Goal: Book appointment/travel/reservation

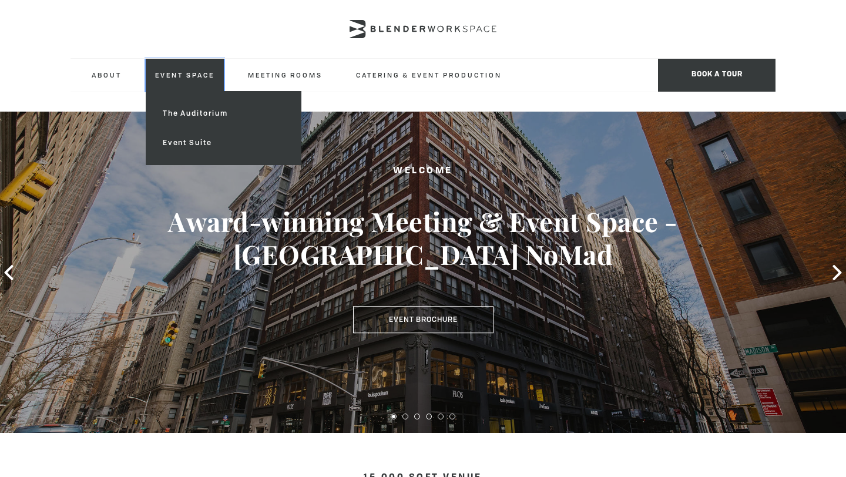
click at [202, 76] on link "Event Space" at bounding box center [185, 75] width 78 height 32
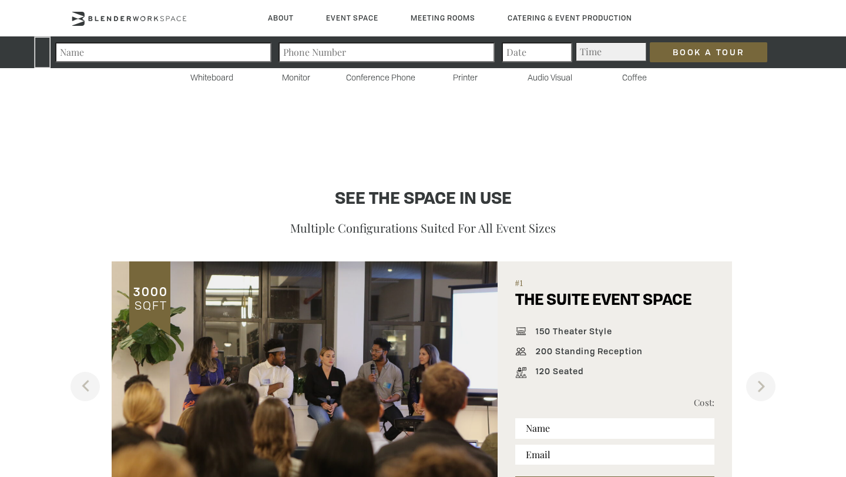
scroll to position [136, 0]
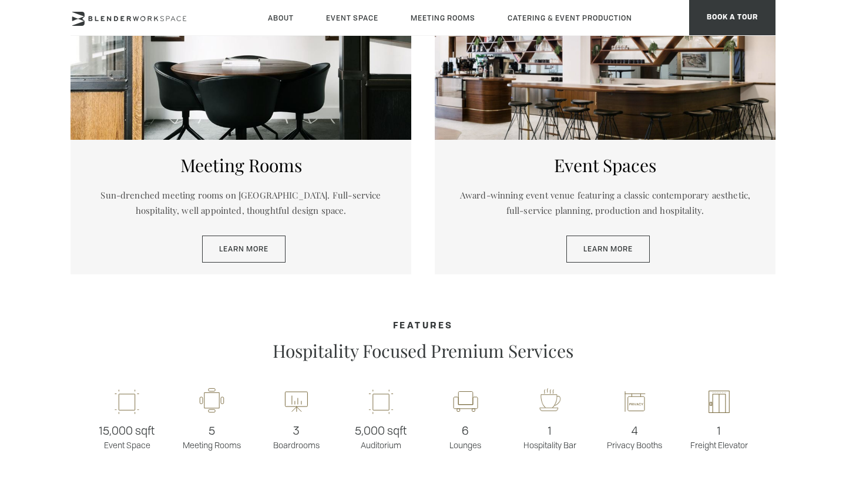
scroll to position [629, 0]
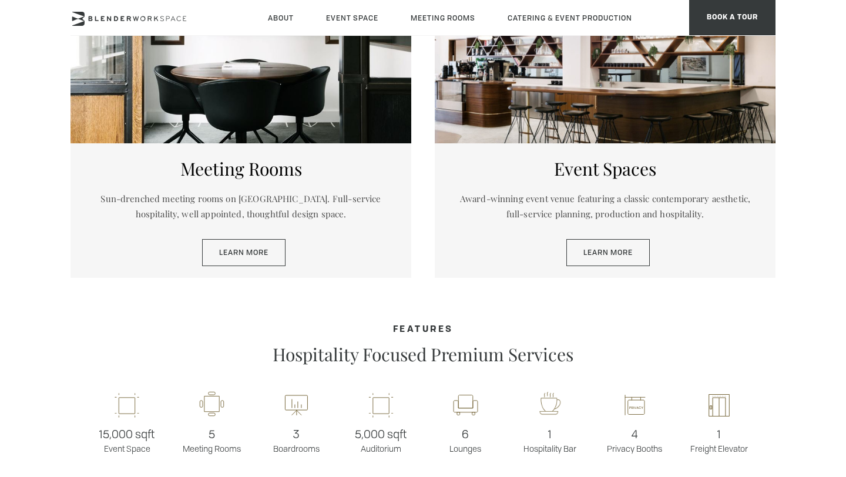
click at [502, 103] on div at bounding box center [605, 64] width 341 height 157
click at [599, 244] on link "Learn More" at bounding box center [607, 252] width 83 height 27
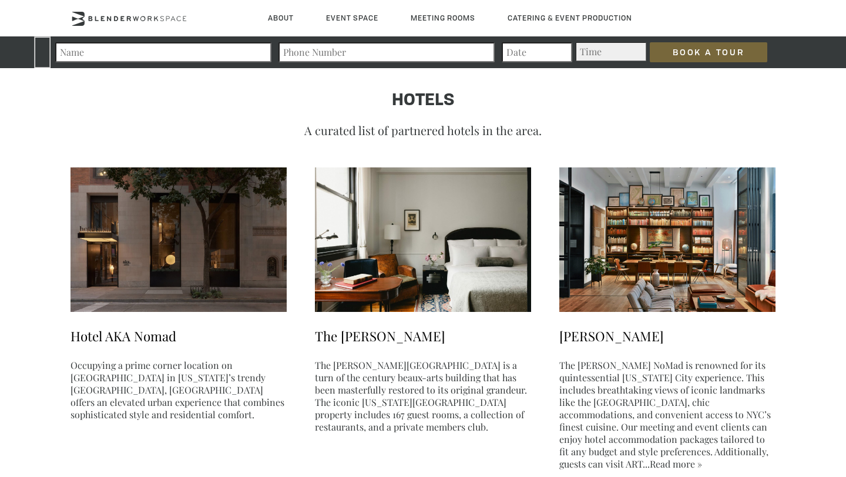
scroll to position [1848, 0]
